Goal: Information Seeking & Learning: Learn about a topic

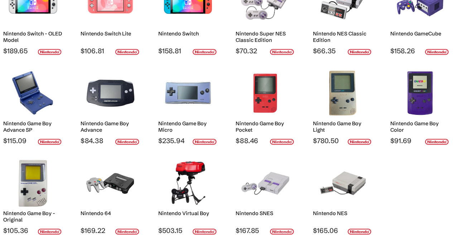
scroll to position [179, 0]
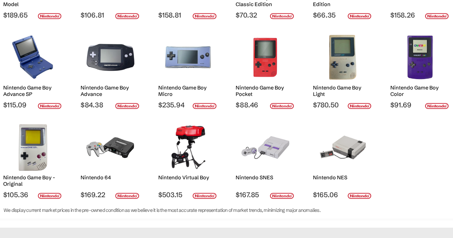
click at [351, 149] on img at bounding box center [343, 147] width 49 height 47
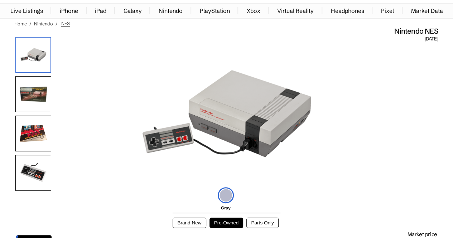
scroll to position [72, 0]
